Goal: Navigation & Orientation: Find specific page/section

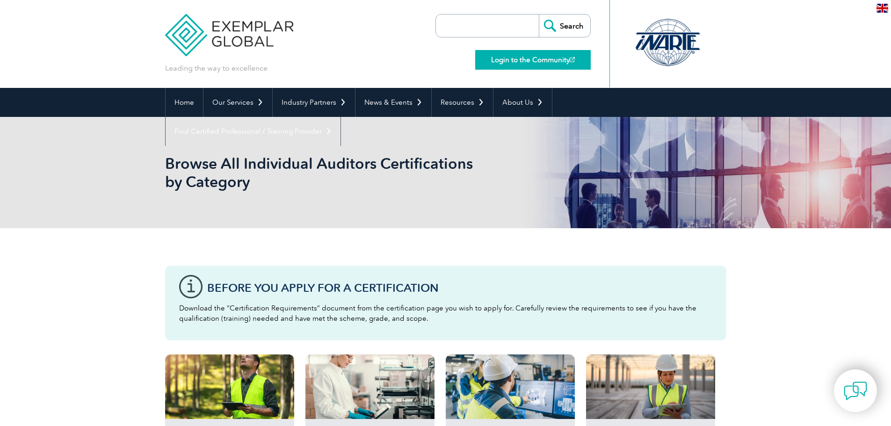
click at [545, 58] on link "Login to the Community" at bounding box center [533, 60] width 116 height 20
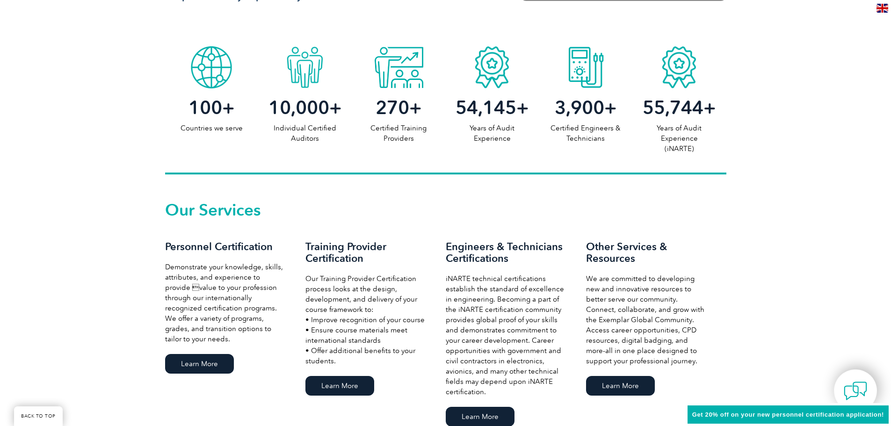
scroll to position [515, 0]
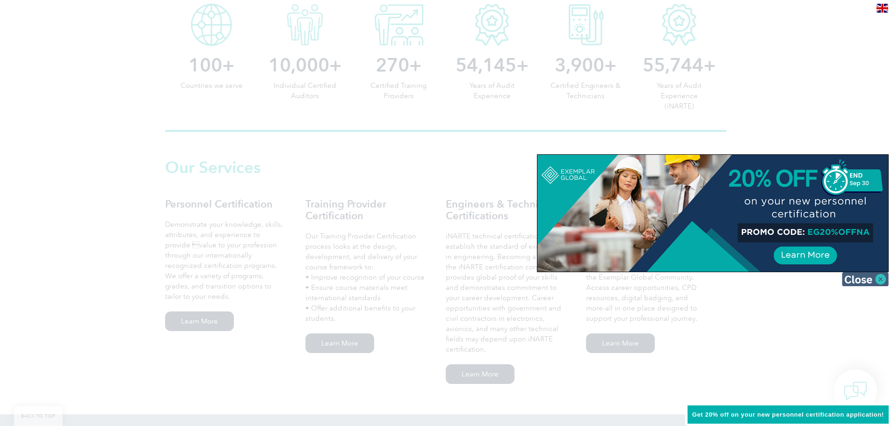
click at [880, 280] on img at bounding box center [865, 279] width 47 height 14
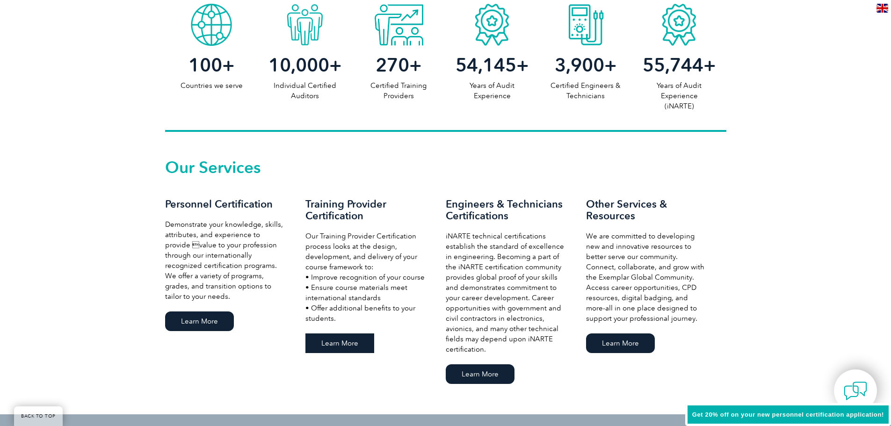
click at [340, 337] on link "Learn More" at bounding box center [339, 344] width 69 height 20
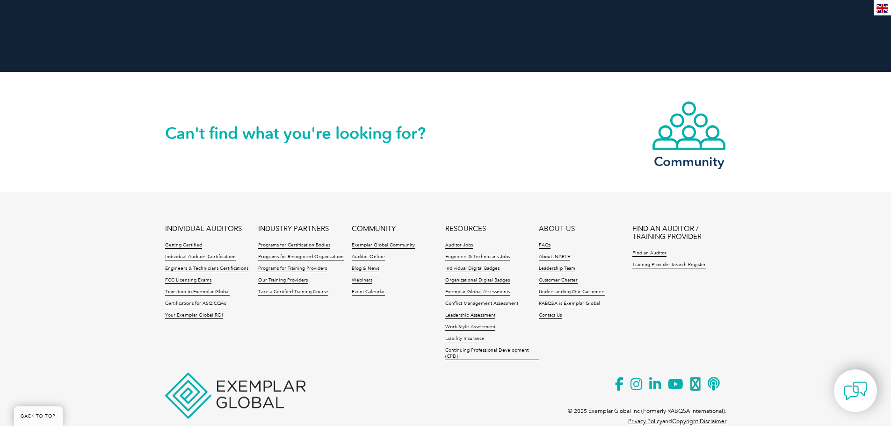
scroll to position [1827, 0]
click at [646, 250] on link "Find an Auditor" at bounding box center [649, 253] width 34 height 7
